Goal: Information Seeking & Learning: Learn about a topic

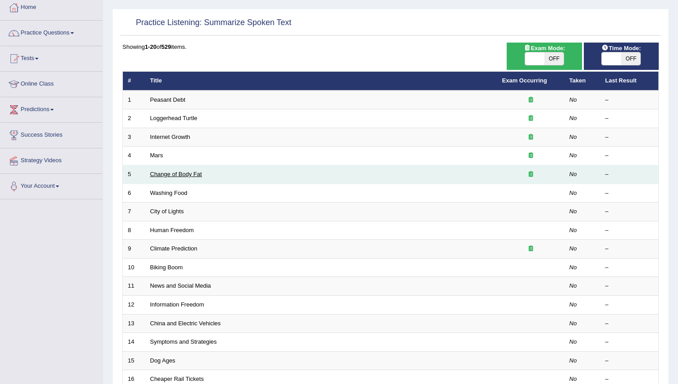
scroll to position [57, 0]
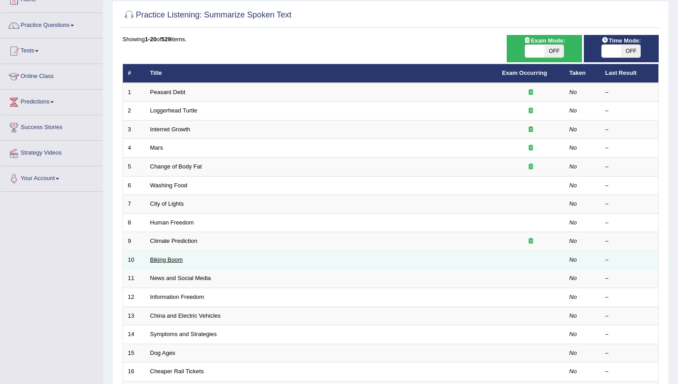
click at [164, 261] on link "Biking Boom" at bounding box center [166, 259] width 33 height 7
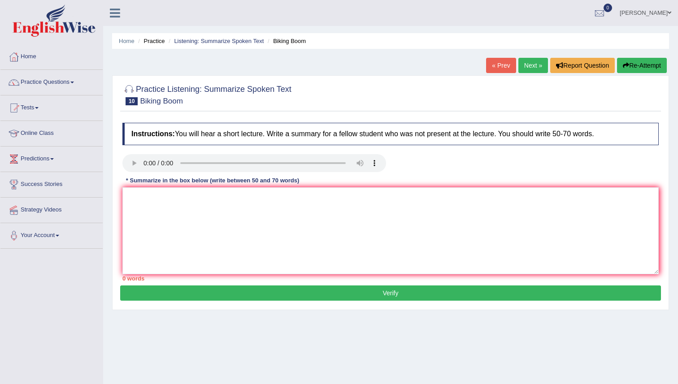
click at [268, 103] on h2 "Practice Listening: Summarize Spoken Text 10 Biking Boom" at bounding box center [206, 94] width 169 height 22
click at [335, 215] on textarea at bounding box center [390, 230] width 536 height 87
click at [526, 71] on link "Next »" at bounding box center [533, 65] width 30 height 15
click at [337, 87] on div at bounding box center [390, 94] width 536 height 27
click at [347, 89] on div at bounding box center [390, 94] width 536 height 27
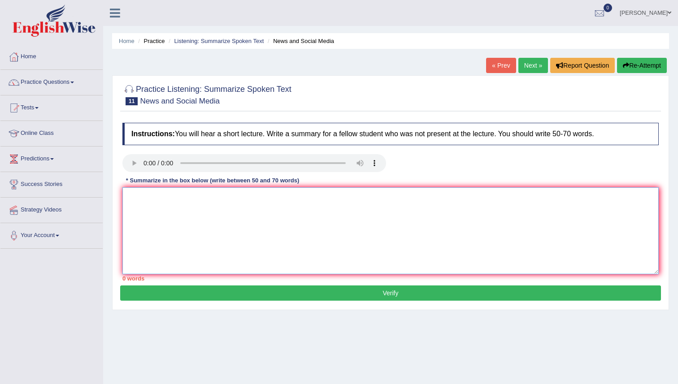
click at [224, 227] on textarea at bounding box center [390, 230] width 536 height 87
paste textarea "The speaker provided a comprehensive overview of [main topic], highlighting sev…"
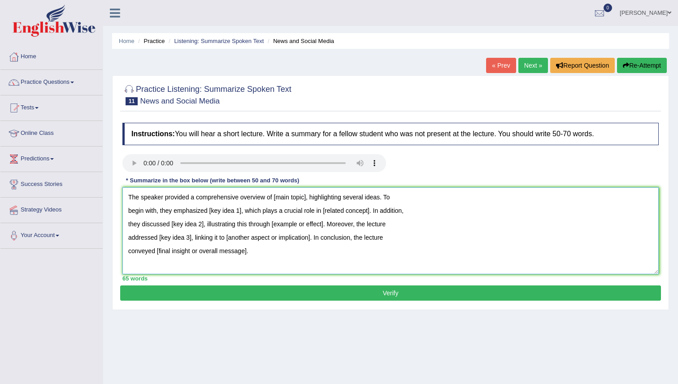
drag, startPoint x: 307, startPoint y: 198, endPoint x: 274, endPoint y: 199, distance: 33.2
click at [274, 199] on textarea "The speaker provided a comprehensive overview of [main topic], highlighting sev…" at bounding box center [390, 230] width 536 height 87
drag, startPoint x: 243, startPoint y: 211, endPoint x: 231, endPoint y: 212, distance: 11.8
click at [231, 212] on textarea "The speaker provided a comprehensive overview of smartphone or laptop, highligh…" at bounding box center [390, 230] width 536 height 87
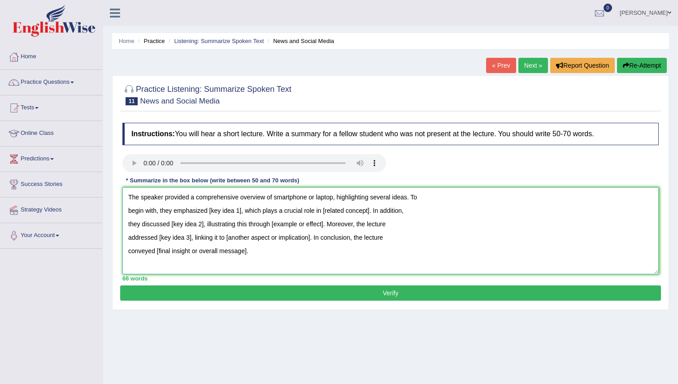
drag, startPoint x: 242, startPoint y: 213, endPoint x: 209, endPoint y: 213, distance: 32.3
click at [209, 213] on textarea "The speaker provided a comprehensive overview of smartphone or laptop, highligh…" at bounding box center [390, 230] width 536 height 87
drag, startPoint x: 368, startPoint y: 210, endPoint x: 322, endPoint y: 206, distance: 46.8
click at [322, 206] on textarea "The speaker provided a comprehensive overview of smartphone or laptop, highligh…" at bounding box center [390, 230] width 536 height 87
drag, startPoint x: 204, startPoint y: 227, endPoint x: 173, endPoint y: 224, distance: 31.5
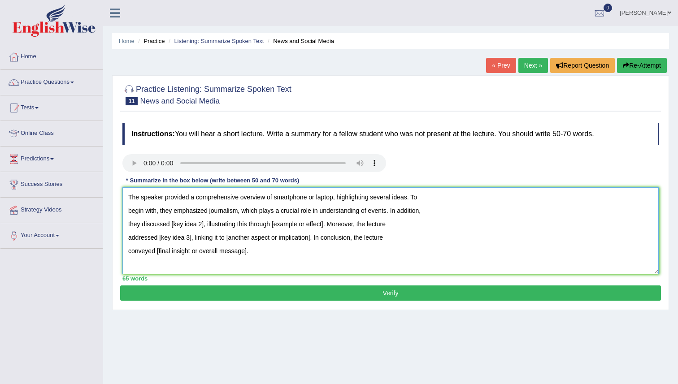
click at [173, 224] on textarea "The speaker provided a comprehensive overview of smartphone or laptop, highligh…" at bounding box center [390, 230] width 536 height 87
drag, startPoint x: 371, startPoint y: 227, endPoint x: 319, endPoint y: 226, distance: 52.0
click at [319, 226] on textarea "The speaker provided a comprehensive overview of smartphone or laptop, highligh…" at bounding box center [390, 230] width 536 height 87
drag, startPoint x: 191, startPoint y: 241, endPoint x: 159, endPoint y: 241, distance: 32.3
click at [159, 241] on textarea "The speaker provided a comprehensive overview of smartphone or laptop, highligh…" at bounding box center [390, 230] width 536 height 87
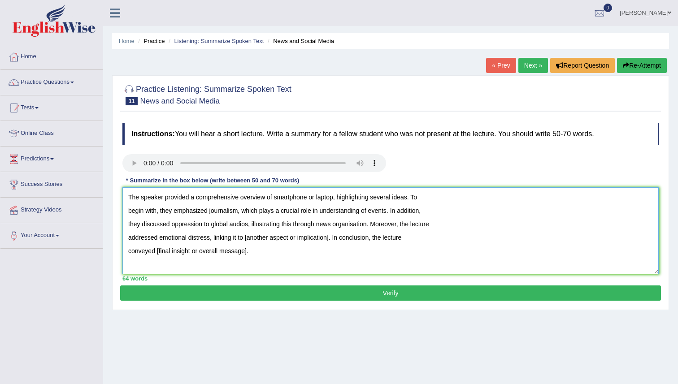
drag, startPoint x: 331, startPoint y: 238, endPoint x: 246, endPoint y: 238, distance: 84.7
click at [246, 238] on textarea "The speaker provided a comprehensive overview of smartphone or laptop, highligh…" at bounding box center [390, 230] width 536 height 87
drag, startPoint x: 246, startPoint y: 253, endPoint x: 157, endPoint y: 250, distance: 89.2
click at [157, 250] on textarea "The speaker provided a comprehensive overview of smartphone or laptop, highligh…" at bounding box center [390, 230] width 536 height 87
click at [343, 265] on textarea "The speaker provided a comprehensive overview of smartphone or laptop, highligh…" at bounding box center [390, 230] width 536 height 87
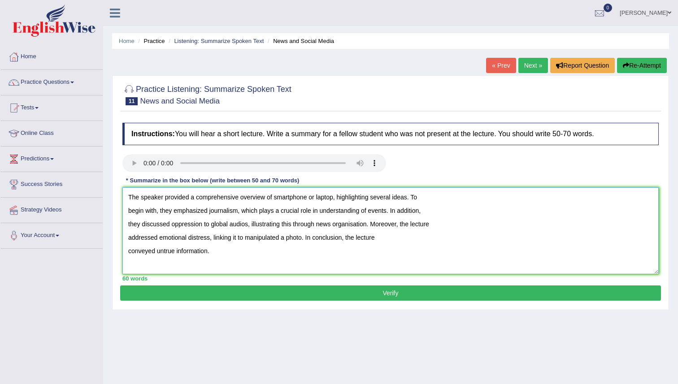
click at [343, 265] on textarea "The speaker provided a comprehensive overview of smartphone or laptop, highligh…" at bounding box center [390, 230] width 536 height 87
type textarea "The speaker provided a comprehensive overview of smartphone or laptop, highligh…"
click at [314, 292] on button "Verify" at bounding box center [390, 292] width 540 height 15
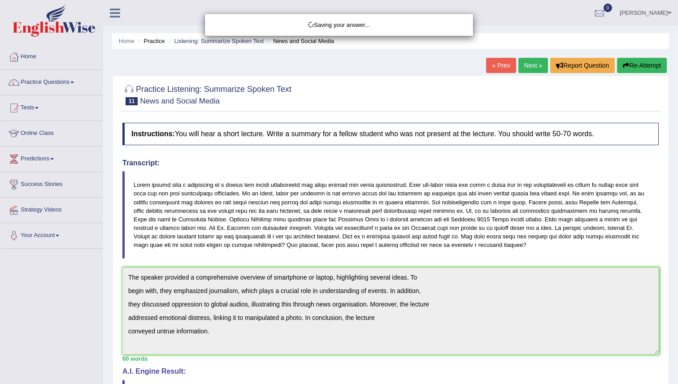
click at [354, 218] on div "Saving your answer..." at bounding box center [339, 192] width 678 height 384
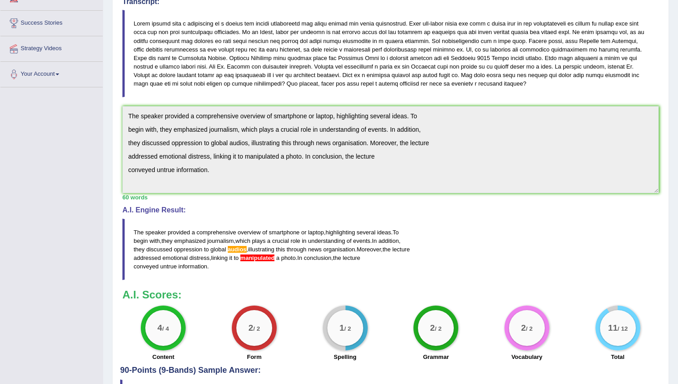
scroll to position [170, 0]
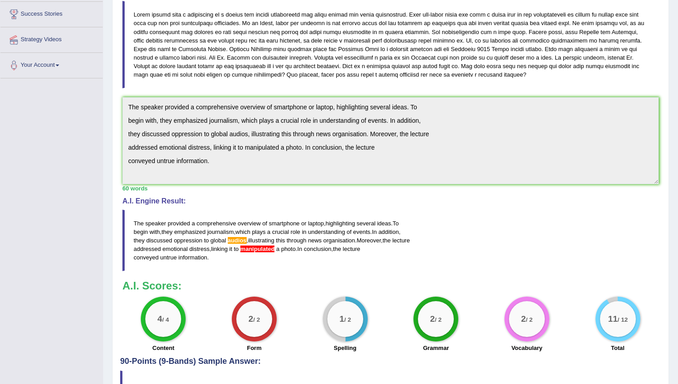
click at [244, 263] on blockquote "The speaker provided a comprehensive overview of smartphone or laptop , highlig…" at bounding box center [390, 241] width 536 height 62
click at [245, 243] on span "audios" at bounding box center [237, 240] width 19 height 7
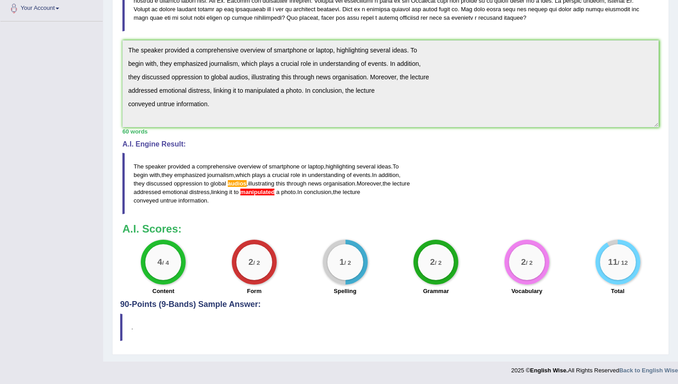
scroll to position [0, 0]
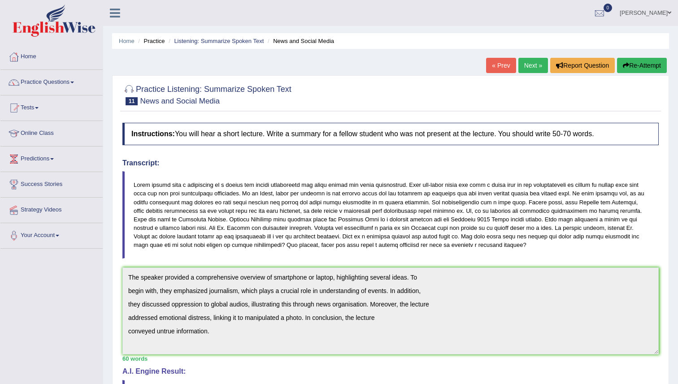
click at [532, 65] on link "Next »" at bounding box center [533, 65] width 30 height 15
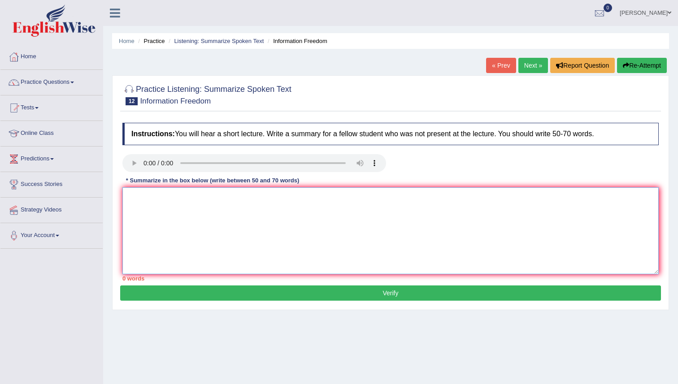
click at [165, 228] on textarea at bounding box center [390, 230] width 536 height 87
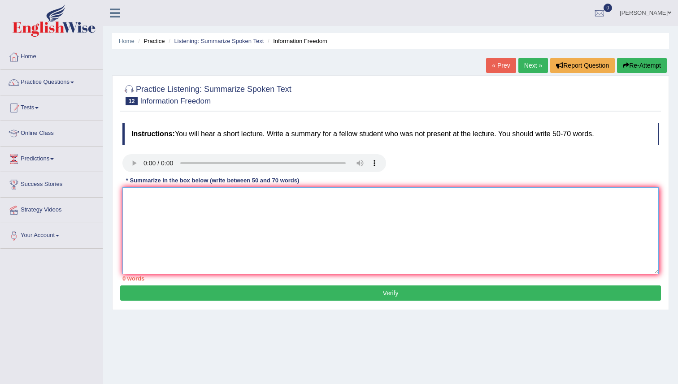
paste textarea "The speaker provided a comprehensive overview of [main topic], highlighting sev…"
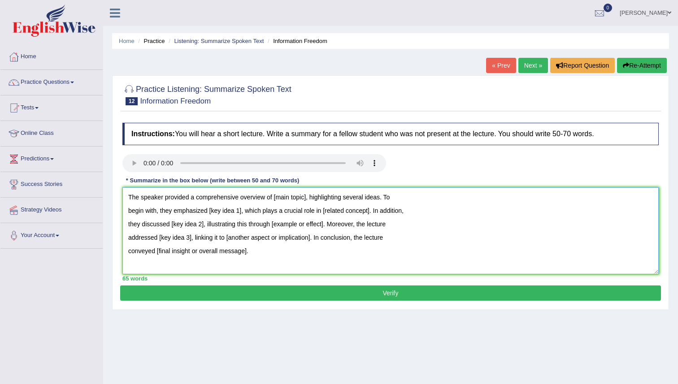
drag, startPoint x: 308, startPoint y: 199, endPoint x: 300, endPoint y: 199, distance: 7.6
click at [300, 199] on textarea "The speaker provided a comprehensive overview of [main topic], highlighting sev…" at bounding box center [390, 230] width 536 height 87
click at [306, 199] on textarea "The speaker provided a comprehensive overview of [main topic], highlighting sev…" at bounding box center [390, 230] width 536 height 87
drag, startPoint x: 307, startPoint y: 200, endPoint x: 275, endPoint y: 200, distance: 32.3
click at [275, 200] on textarea "The speaker provided a comprehensive overview of [main topic], highlighting sev…" at bounding box center [390, 230] width 536 height 87
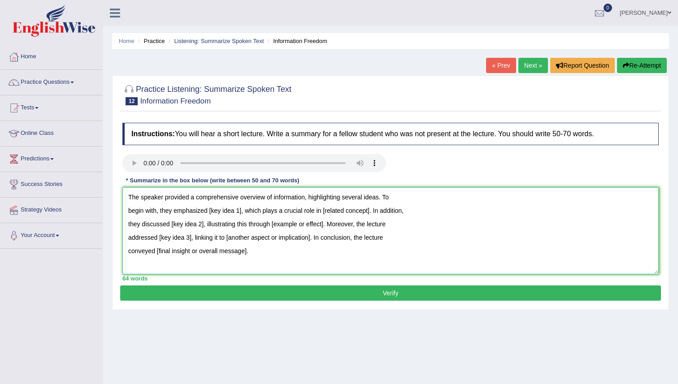
drag, startPoint x: 242, startPoint y: 214, endPoint x: 211, endPoint y: 212, distance: 31.0
click at [211, 212] on textarea "The speaker provided a comprehensive overview of information, highlighting seve…" at bounding box center [390, 230] width 536 height 87
click at [236, 215] on textarea "The speaker provided a comprehensive overview of information, highlighting seve…" at bounding box center [390, 230] width 536 height 87
click at [380, 212] on textarea "The speaker provided a comprehensive overview of information, highlighting seve…" at bounding box center [390, 230] width 536 height 87
click at [384, 214] on textarea "The speaker provided a comprehensive overview of information, highlighting seve…" at bounding box center [390, 230] width 536 height 87
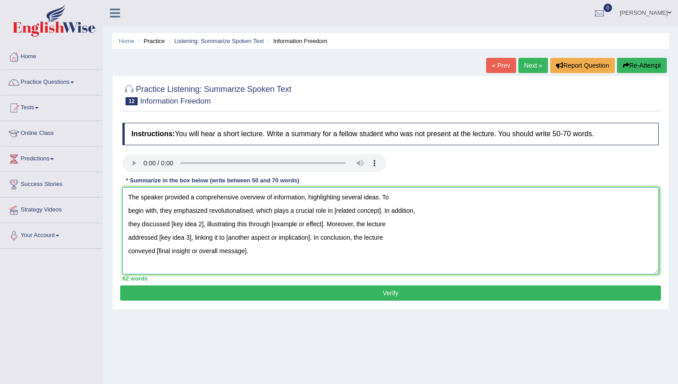
drag, startPoint x: 384, startPoint y: 213, endPoint x: 337, endPoint y: 208, distance: 47.4
click at [337, 208] on textarea "The speaker provided a comprehensive overview of information, highlighting seve…" at bounding box center [390, 230] width 536 height 87
click at [254, 211] on textarea "The speaker provided a comprehensive overview of information, highlighting seve…" at bounding box center [390, 230] width 536 height 87
click at [318, 212] on textarea "The speaker provided a comprehensive overview of information, highlighting seve…" at bounding box center [390, 230] width 536 height 87
drag, startPoint x: 205, startPoint y: 226, endPoint x: 173, endPoint y: 225, distance: 31.8
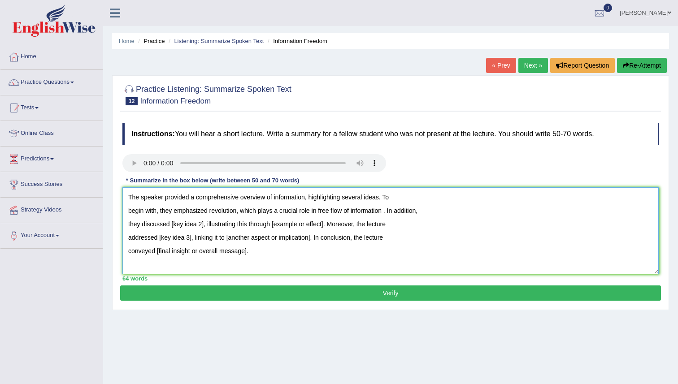
click at [173, 225] on textarea "The speaker provided a comprehensive overview of information, highlighting seve…" at bounding box center [390, 230] width 536 height 87
drag, startPoint x: 366, startPoint y: 225, endPoint x: 315, endPoint y: 222, distance: 51.6
click at [315, 222] on textarea "The speaker provided a comprehensive overview of information, highlighting seve…" at bounding box center [390, 230] width 536 height 87
click at [193, 238] on textarea "The speaker provided a comprehensive overview of information, highlighting seve…" at bounding box center [390, 230] width 536 height 87
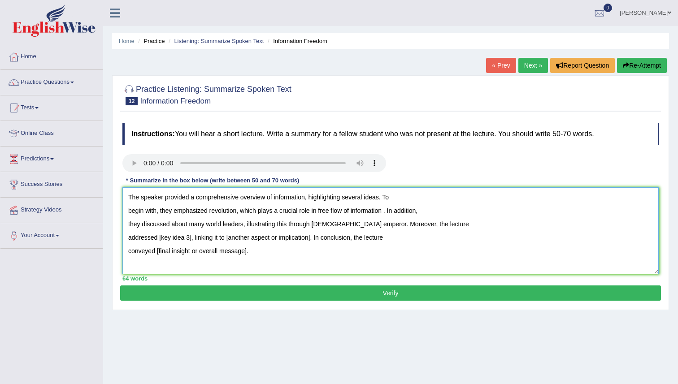
drag, startPoint x: 191, startPoint y: 238, endPoint x: 159, endPoint y: 238, distance: 31.8
click at [159, 238] on textarea "The speaker provided a comprehensive overview of information, highlighting seve…" at bounding box center [390, 230] width 536 height 87
drag, startPoint x: 342, startPoint y: 240, endPoint x: 256, endPoint y: 242, distance: 86.5
click at [256, 242] on textarea "The speaker provided a comprehensive overview of information, highlighting seve…" at bounding box center [390, 230] width 536 height 87
drag, startPoint x: 251, startPoint y: 251, endPoint x: 157, endPoint y: 246, distance: 93.3
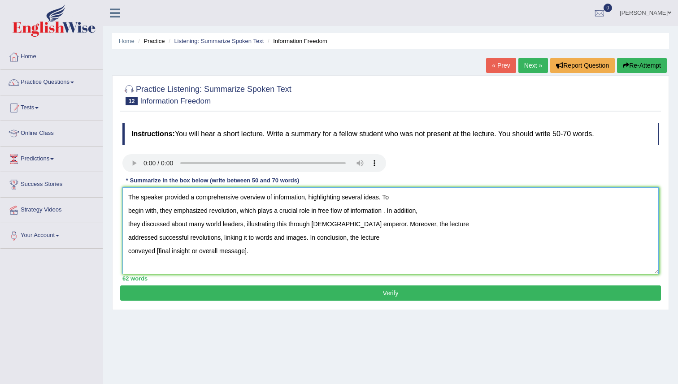
click at [157, 246] on textarea "The speaker provided a comprehensive overview of information, highlighting seve…" at bounding box center [390, 230] width 536 height 87
click at [256, 260] on textarea "The speaker provided a comprehensive overview of information, highlighting seve…" at bounding box center [390, 230] width 536 height 87
click at [386, 213] on textarea "The speaker provided a comprehensive overview of information, highlighting seve…" at bounding box center [390, 230] width 536 height 87
type textarea "The speaker provided a comprehensive overview of information, highlighting seve…"
click at [267, 295] on button "Verify" at bounding box center [390, 292] width 540 height 15
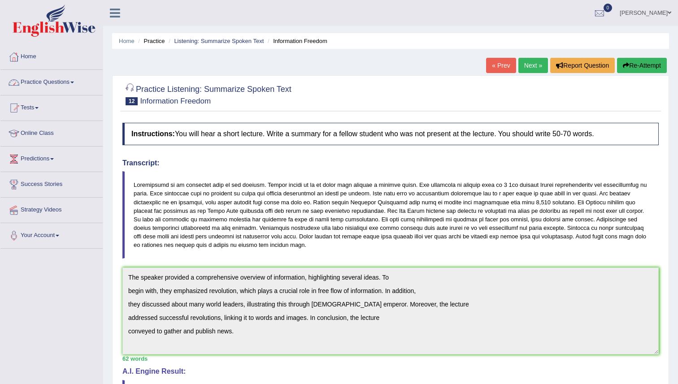
click at [82, 85] on link "Practice Questions" at bounding box center [51, 81] width 102 height 22
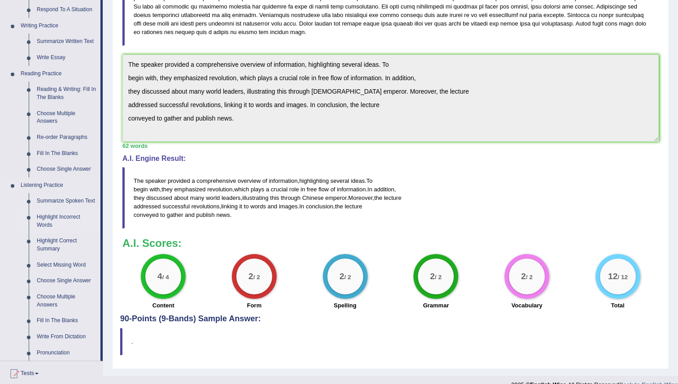
scroll to position [216, 0]
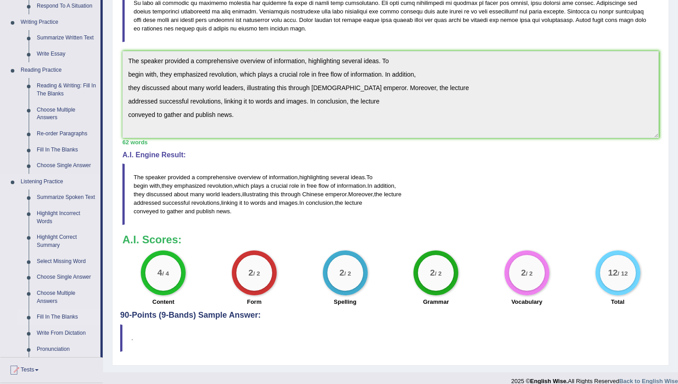
click at [68, 325] on link "Fill In The Blanks" at bounding box center [67, 317] width 68 height 16
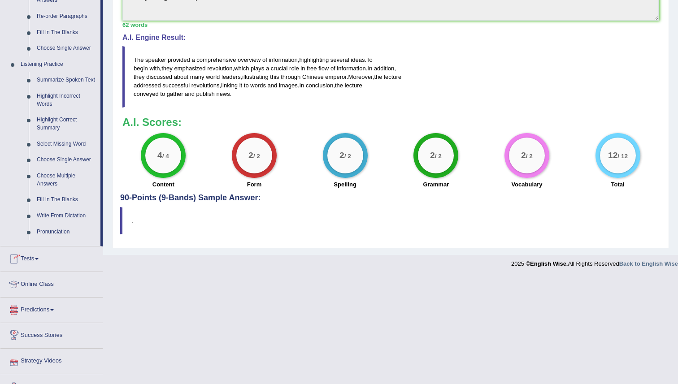
scroll to position [352, 0]
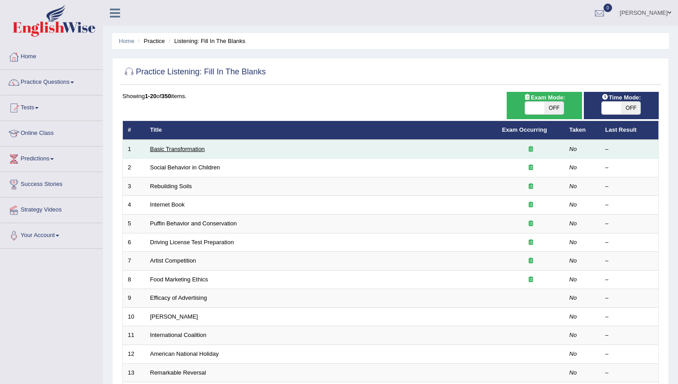
click at [169, 151] on link "Basic Transformation" at bounding box center [177, 149] width 55 height 7
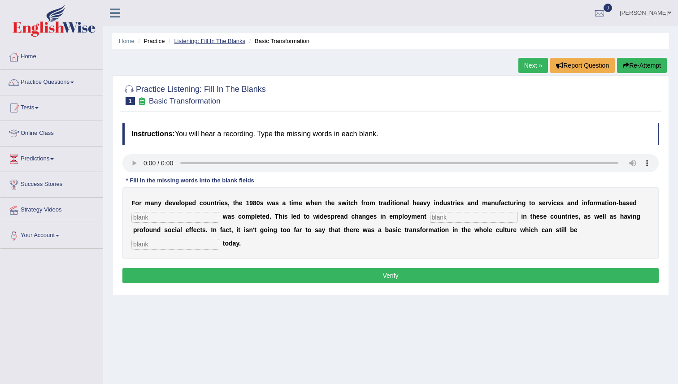
click at [215, 38] on link "Listening: Fill In The Blanks" at bounding box center [209, 41] width 71 height 7
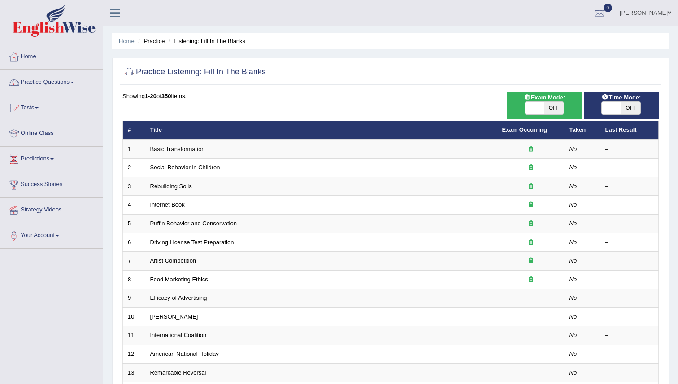
click at [553, 113] on span "OFF" at bounding box center [553, 108] width 19 height 13
checkbox input "true"
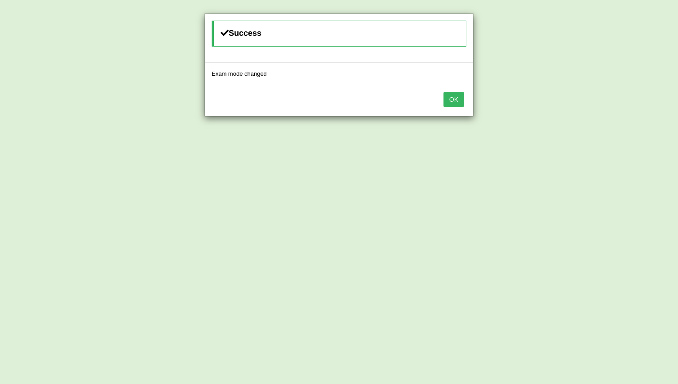
click at [615, 113] on div "Success Exam mode changed OK" at bounding box center [339, 192] width 678 height 384
click at [454, 100] on button "OK" at bounding box center [453, 99] width 21 height 15
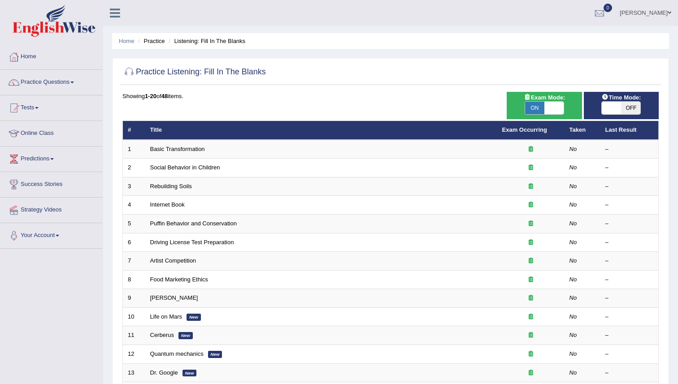
click at [617, 110] on span at bounding box center [610, 108] width 19 height 13
checkbox input "true"
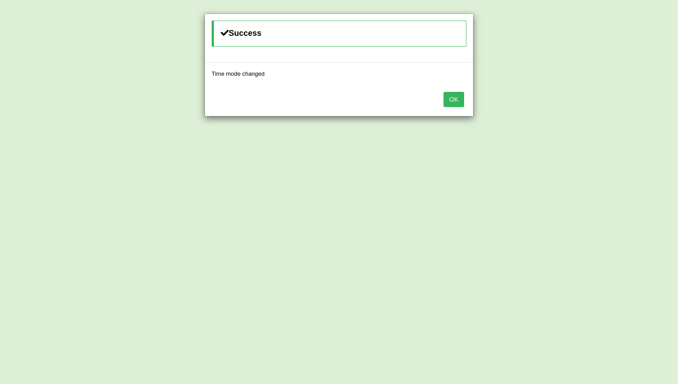
click at [448, 110] on div "OK" at bounding box center [339, 100] width 268 height 31
click at [448, 101] on button "OK" at bounding box center [453, 99] width 21 height 15
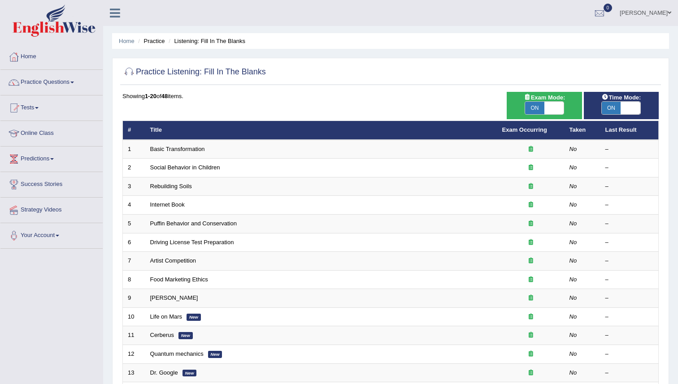
click at [448, 101] on div "Showing 1-20 of 48 items. # Title Exam Occurring Taken Last Result 1 Basic Tran…" at bounding box center [390, 324] width 536 height 465
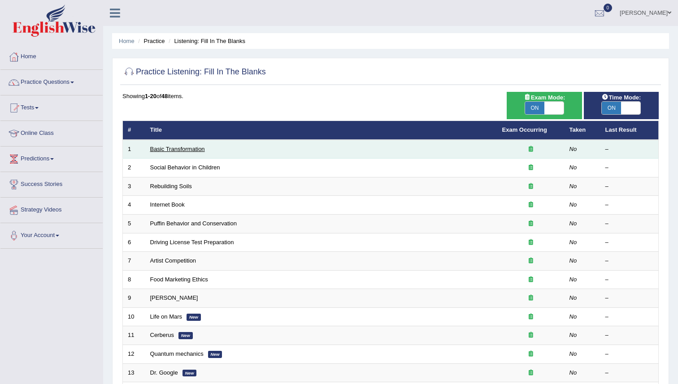
click at [202, 147] on link "Basic Transformation" at bounding box center [177, 149] width 55 height 7
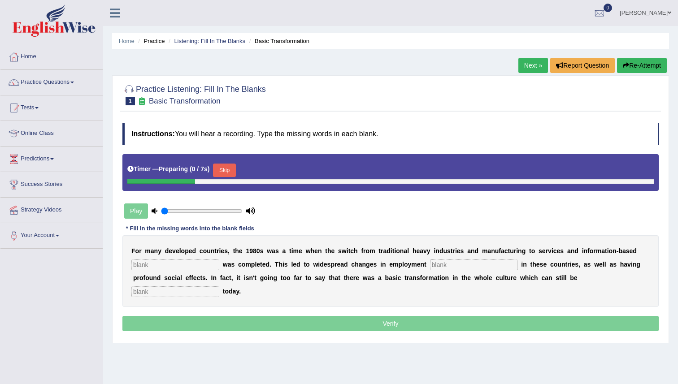
click at [355, 119] on div "Instructions: You will hear a recording. Type the missing words in each blank. …" at bounding box center [390, 228] width 540 height 220
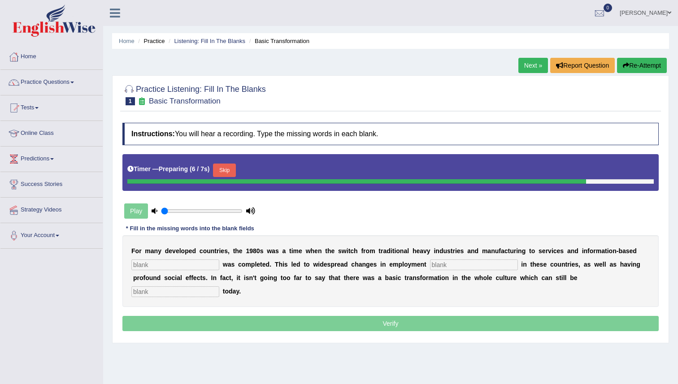
click at [174, 266] on input "text" at bounding box center [175, 264] width 88 height 11
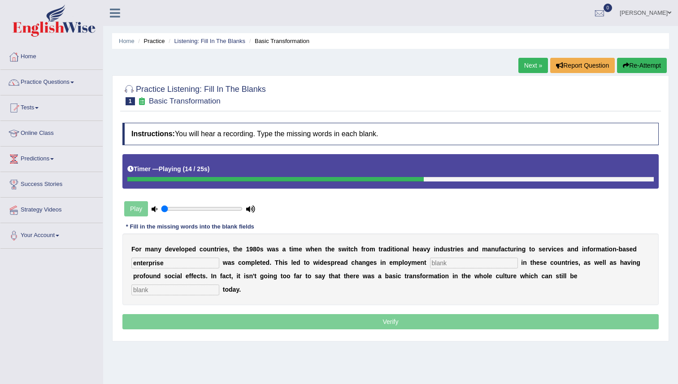
type input "enterprise"
click at [437, 265] on input "text" at bounding box center [474, 263] width 88 height 11
type input "pATTERNS"
click at [219, 285] on input "text" at bounding box center [175, 290] width 88 height 11
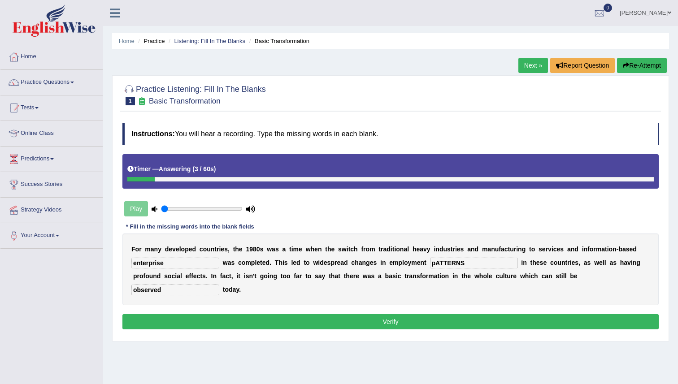
type input "observed"
click at [481, 262] on input "pATTERNS" at bounding box center [474, 263] width 88 height 11
type input "patterns"
click at [148, 265] on input "enterprise" at bounding box center [175, 263] width 88 height 11
type input "enterprise"
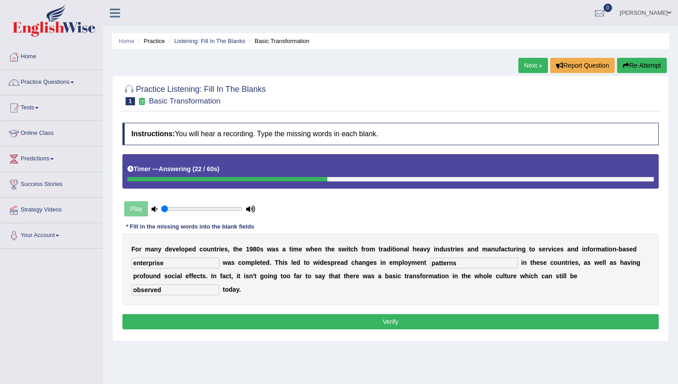
click at [251, 314] on button "Verify" at bounding box center [390, 321] width 536 height 15
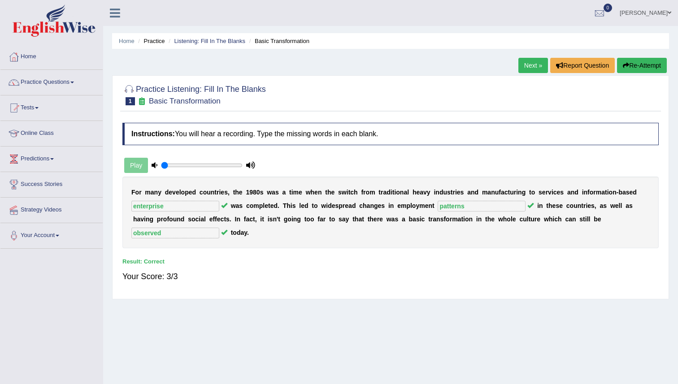
click at [523, 69] on link "Next »" at bounding box center [533, 65] width 30 height 15
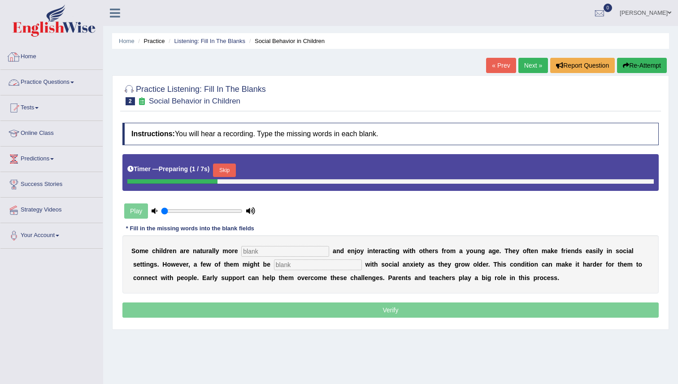
click at [163, 42] on li "Practice" at bounding box center [150, 41] width 29 height 9
click at [192, 42] on link "Listening: Fill In The Blanks" at bounding box center [209, 41] width 71 height 7
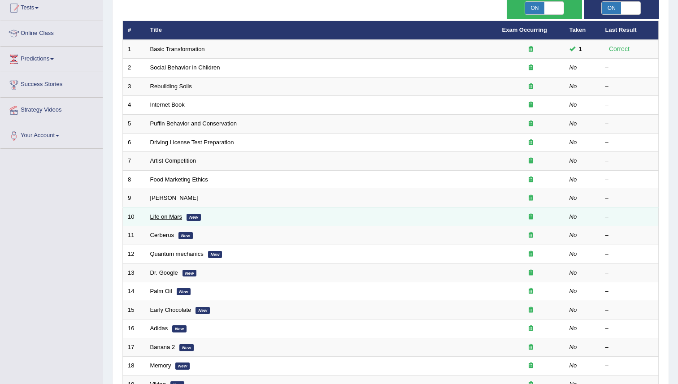
click at [167, 220] on link "Life on Mars" at bounding box center [166, 216] width 32 height 7
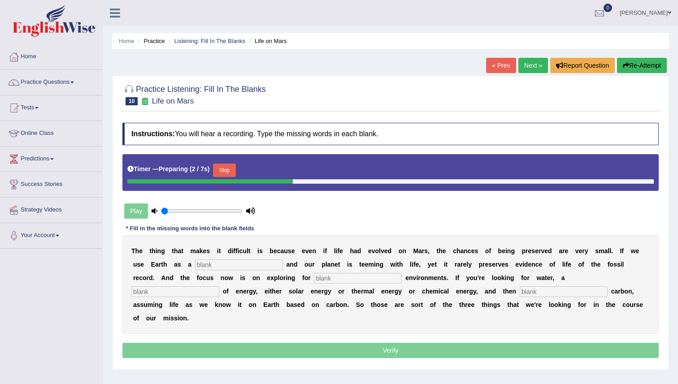
click at [256, 265] on input "text" at bounding box center [239, 264] width 88 height 11
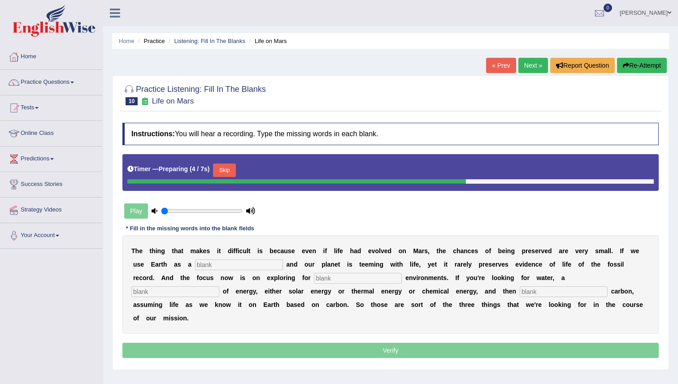
click at [256, 265] on input "text" at bounding box center [239, 264] width 88 height 11
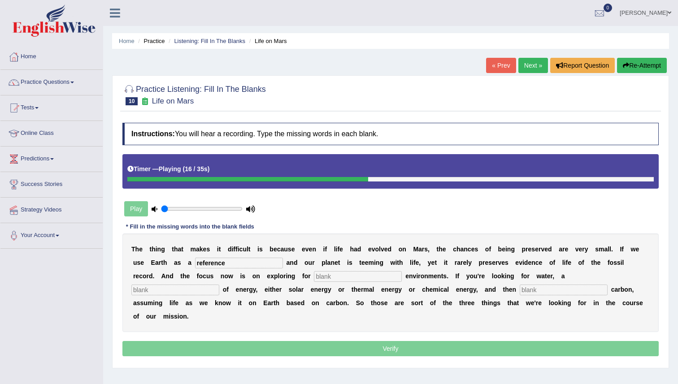
type input "reference"
click at [314, 279] on input "text" at bounding box center [358, 276] width 88 height 11
click at [219, 285] on input "text" at bounding box center [175, 290] width 88 height 11
type input "souce"
click at [519, 291] on input "text" at bounding box center [563, 290] width 88 height 11
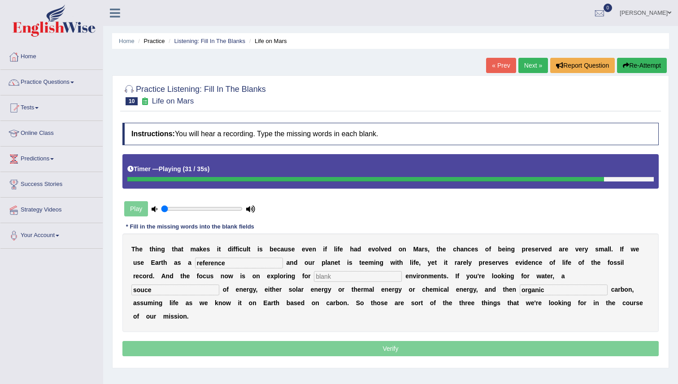
type input "organic"
click at [219, 285] on input "souce" at bounding box center [175, 290] width 88 height 11
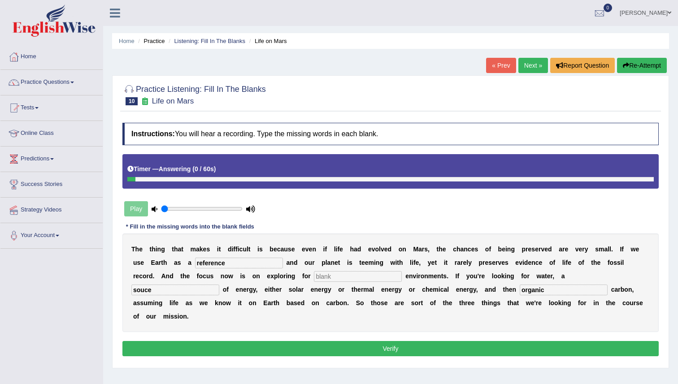
click at [219, 285] on input "souce" at bounding box center [175, 290] width 88 height 11
type input "source"
click at [316, 281] on input "text" at bounding box center [358, 276] width 88 height 11
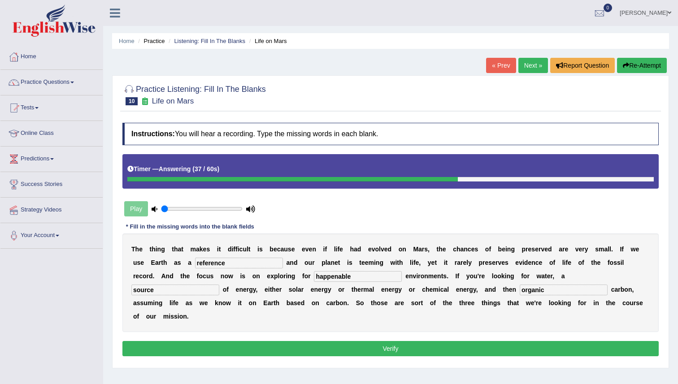
type input "happenable"
click at [364, 341] on button "Verify" at bounding box center [390, 348] width 536 height 15
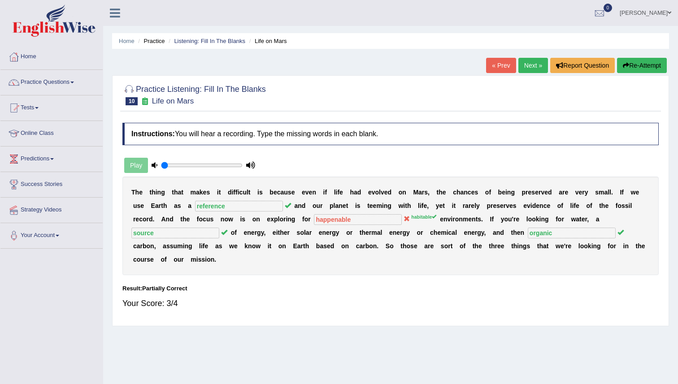
click at [379, 268] on div "Instructions: You will hear a recording. Type the missing words in each blank. …" at bounding box center [390, 219] width 540 height 203
click at [532, 66] on link "Next »" at bounding box center [533, 65] width 30 height 15
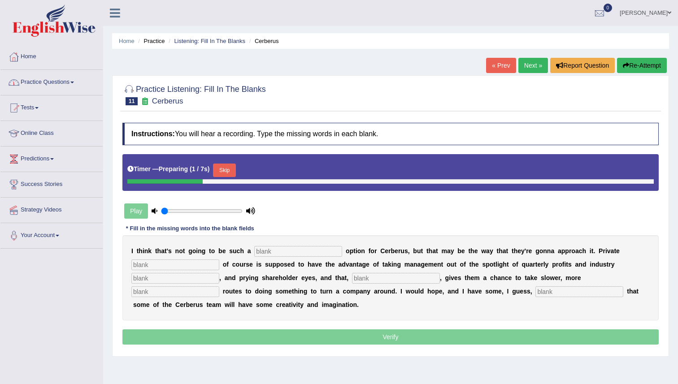
click at [58, 84] on link "Practice Questions" at bounding box center [51, 81] width 102 height 22
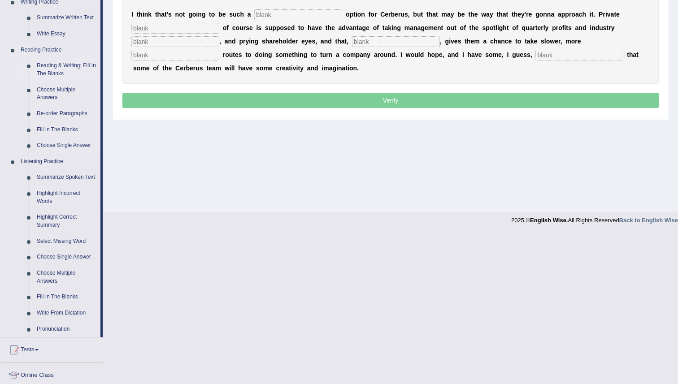
scroll to position [238, 0]
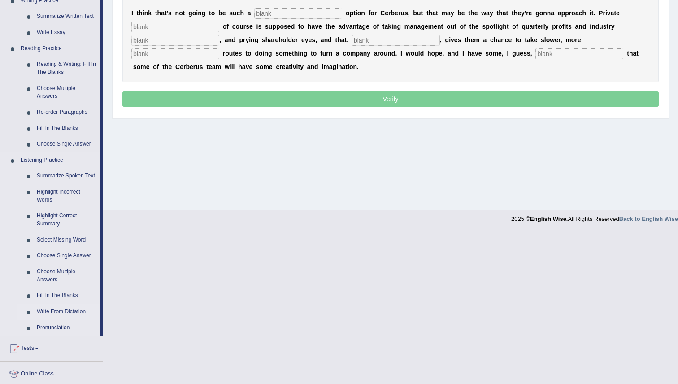
click at [53, 320] on link "Write From Dictation" at bounding box center [67, 312] width 68 height 16
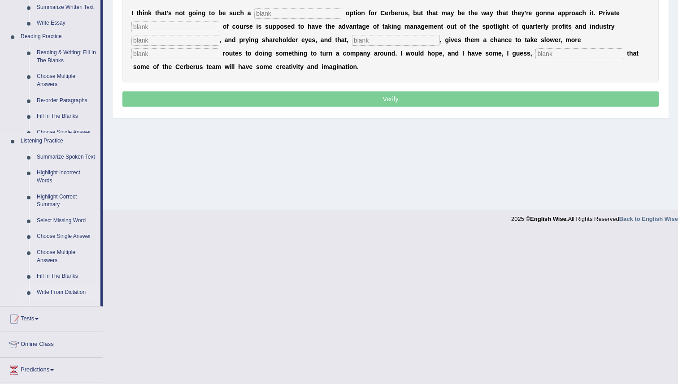
scroll to position [86, 0]
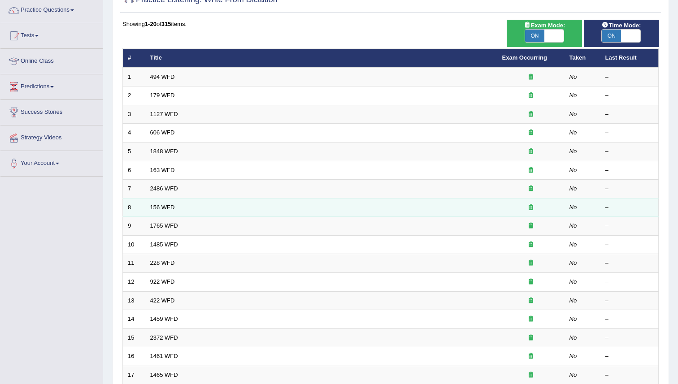
scroll to position [76, 0]
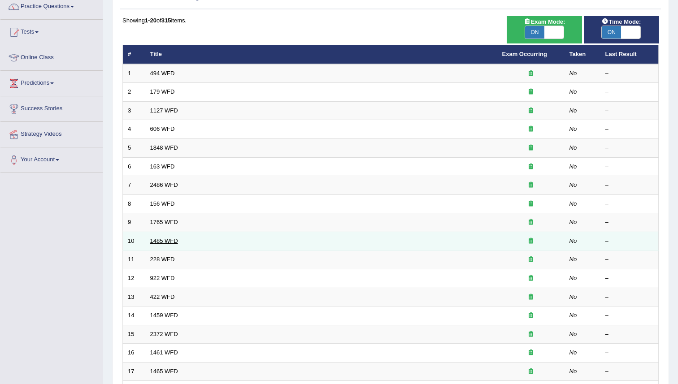
click at [173, 242] on link "1485 WFD" at bounding box center [164, 241] width 28 height 7
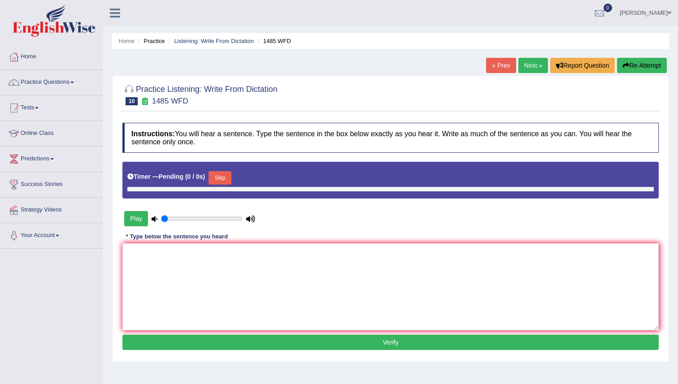
click at [304, 89] on div at bounding box center [390, 94] width 536 height 27
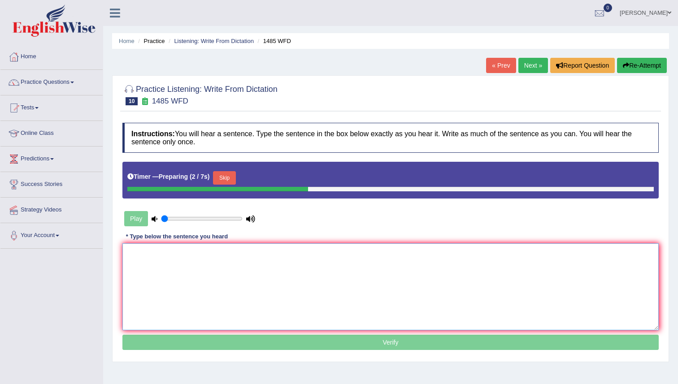
click at [246, 257] on textarea at bounding box center [390, 286] width 536 height 87
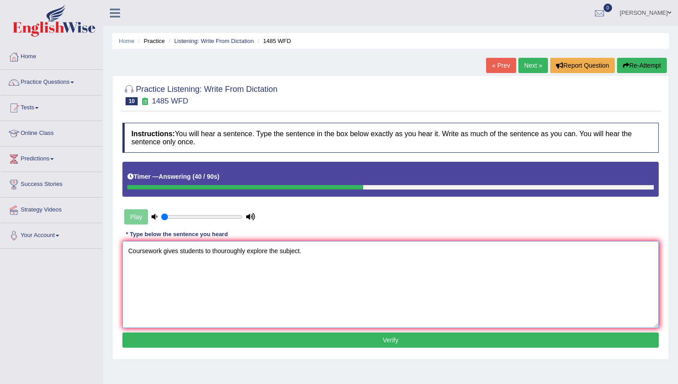
click at [226, 254] on textarea "Coursework gives students to thouroughly explore the subject." at bounding box center [390, 284] width 536 height 87
click at [248, 253] on textarea "Coursework gives students to thouroughly explore the subject." at bounding box center [390, 284] width 536 height 87
type textarea "Coursework gives students to thouroughly thoroughly explore the subject."
click at [329, 339] on button "Verify" at bounding box center [390, 340] width 536 height 15
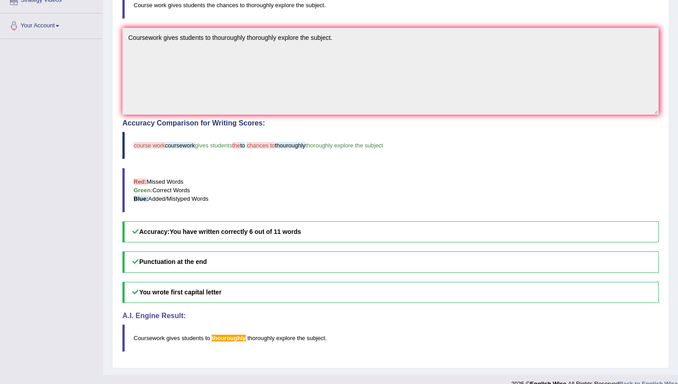
scroll to position [222, 0]
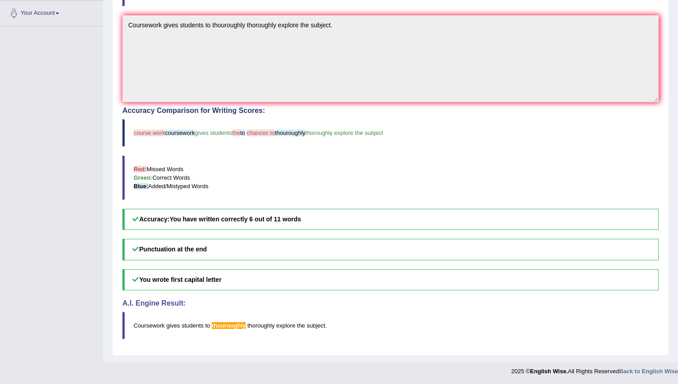
click at [242, 220] on b "You have written correctly 6 out of 11 words" at bounding box center [234, 219] width 131 height 7
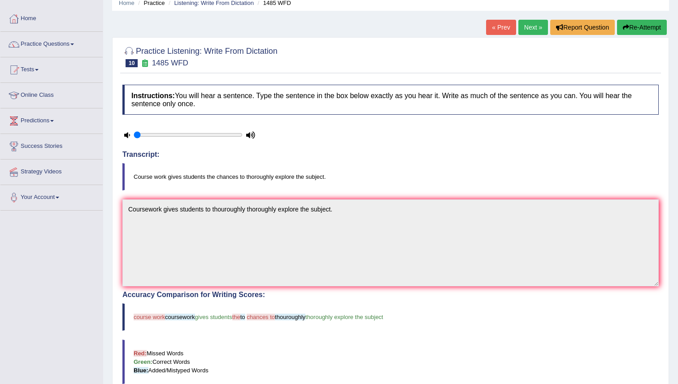
scroll to position [0, 0]
